Goal: Answer question/provide support: Share knowledge or assist other users

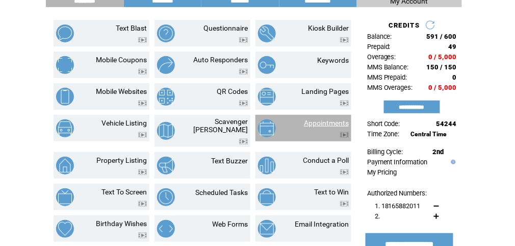
scroll to position [54, 0]
click at [316, 123] on link "Appointments" at bounding box center [326, 123] width 45 height 8
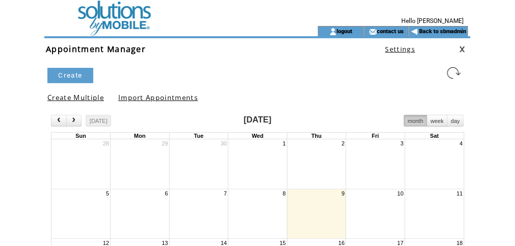
click at [400, 51] on link "Settings" at bounding box center [401, 48] width 30 height 9
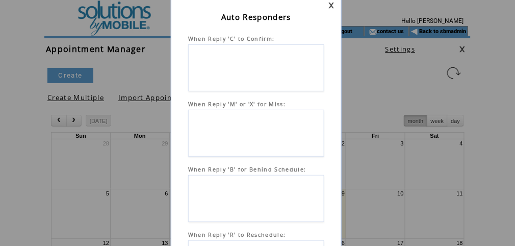
scroll to position [5, 0]
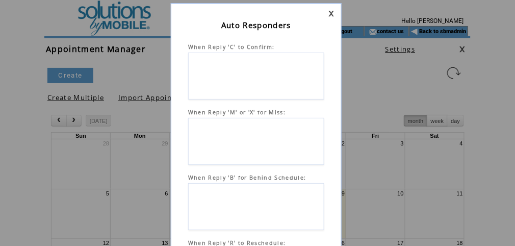
click at [335, 14] on link at bounding box center [332, 13] width 6 height 7
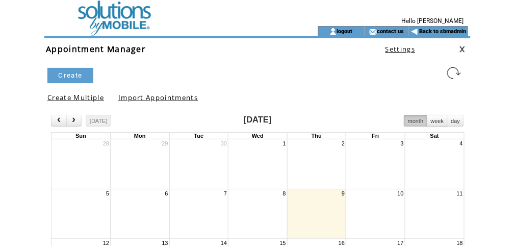
click at [114, 14] on td at bounding box center [166, 13] width 245 height 26
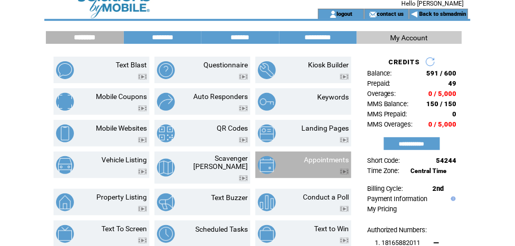
scroll to position [27, 0]
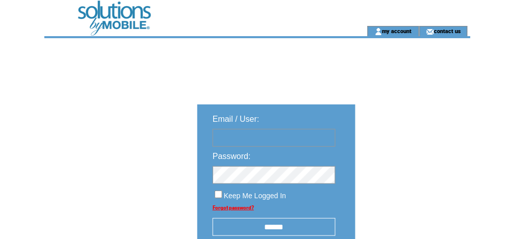
type input "********"
click at [140, 16] on td at bounding box center [189, 13] width 290 height 26
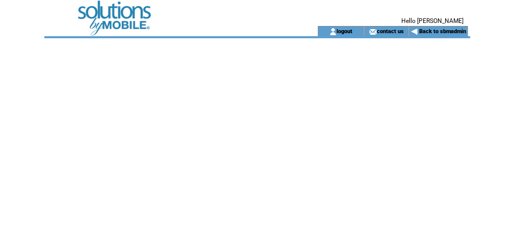
drag, startPoint x: 125, startPoint y: 35, endPoint x: 108, endPoint y: 24, distance: 19.7
click at [110, 35] on td at bounding box center [166, 31] width 245 height 10
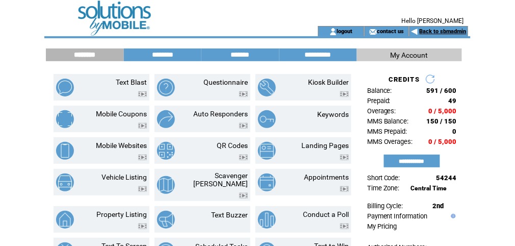
click at [458, 32] on link "Back to sbmadmin" at bounding box center [443, 31] width 47 height 7
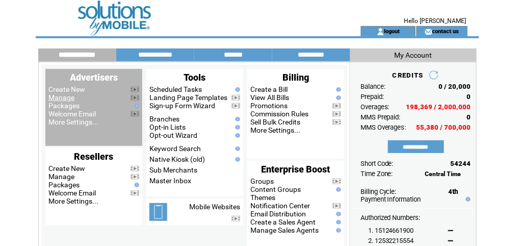
click at [70, 98] on link "Manage" at bounding box center [61, 97] width 26 height 8
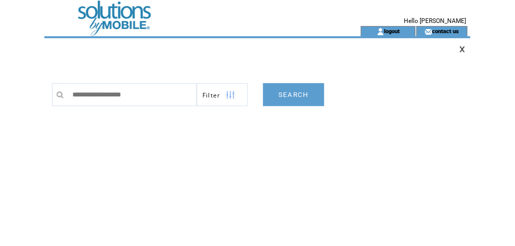
type input "*"
type input "*******"
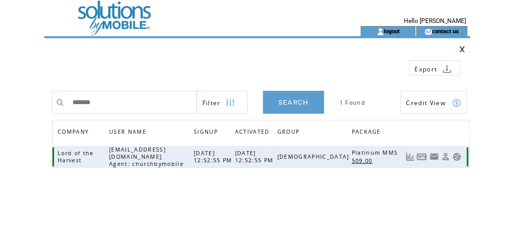
click at [457, 156] on link at bounding box center [457, 157] width 9 height 9
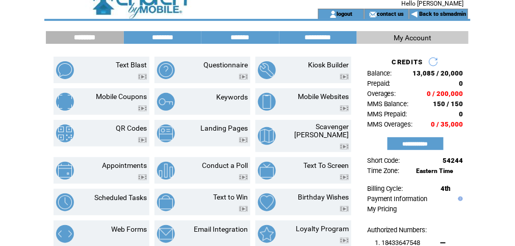
scroll to position [27, 0]
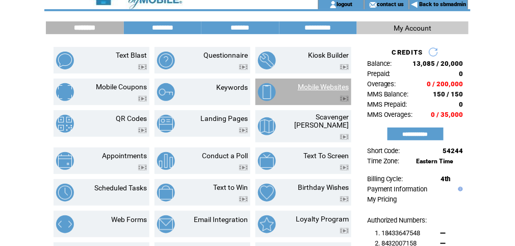
click at [320, 86] on link "Mobile Websites" at bounding box center [323, 87] width 51 height 8
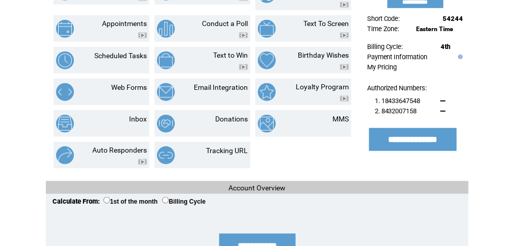
scroll to position [163, 0]
